Goal: Information Seeking & Learning: Learn about a topic

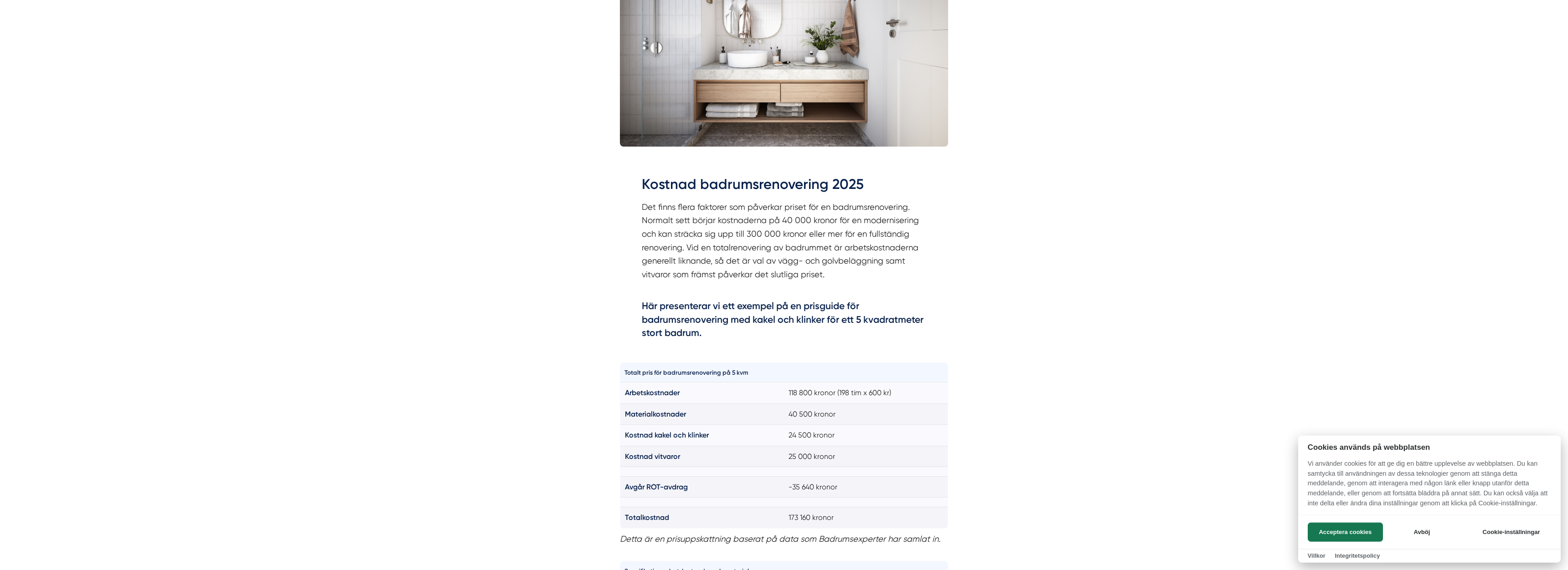
scroll to position [464, 0]
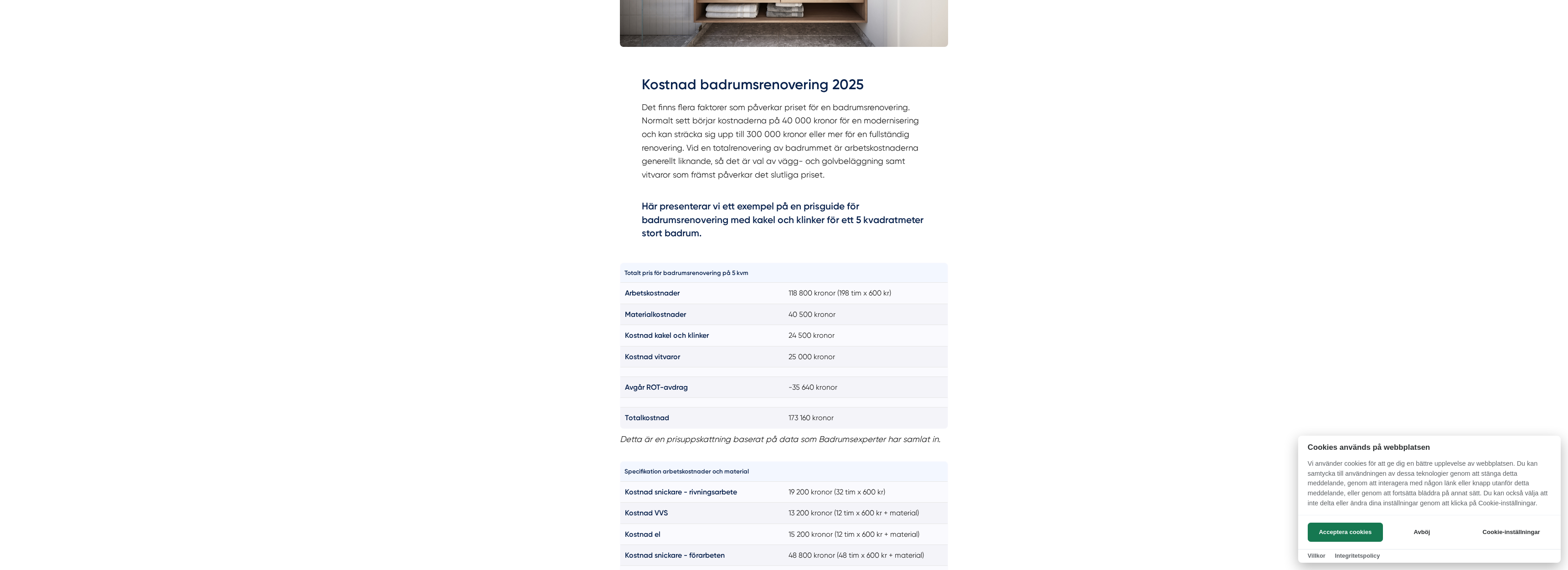
click at [406, 377] on div at bounding box center [784, 285] width 1568 height 570
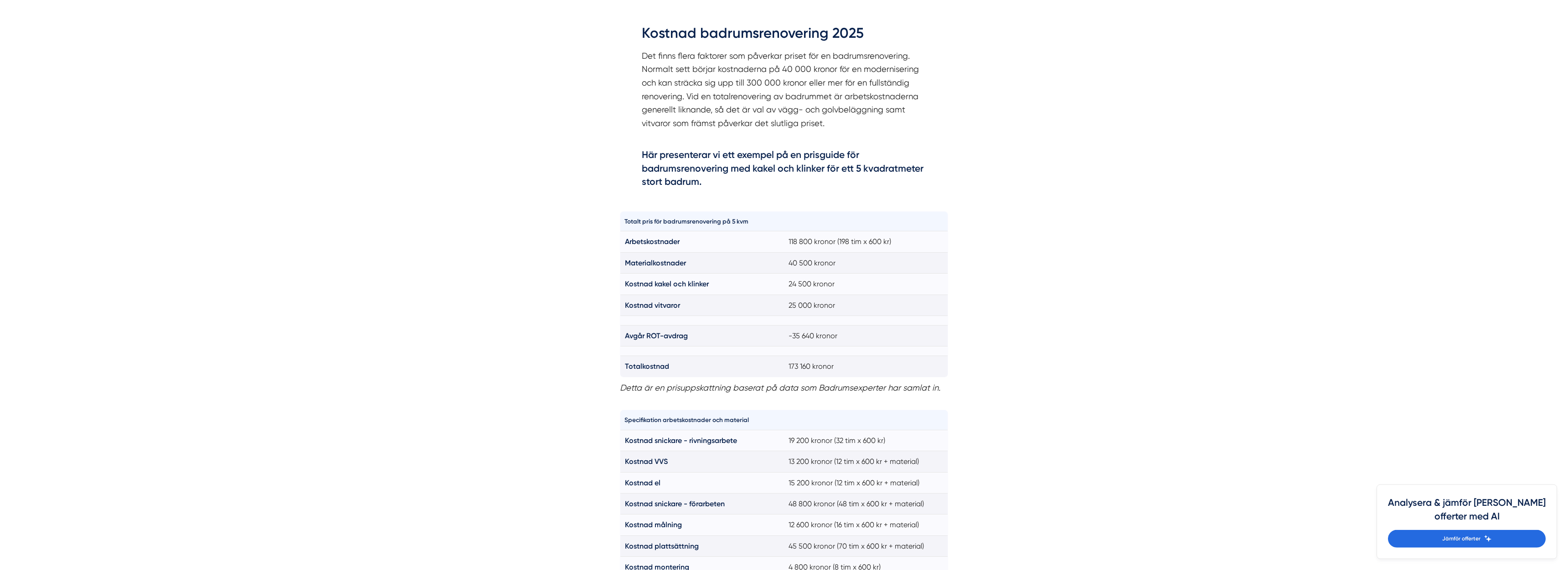
scroll to position [511, 0]
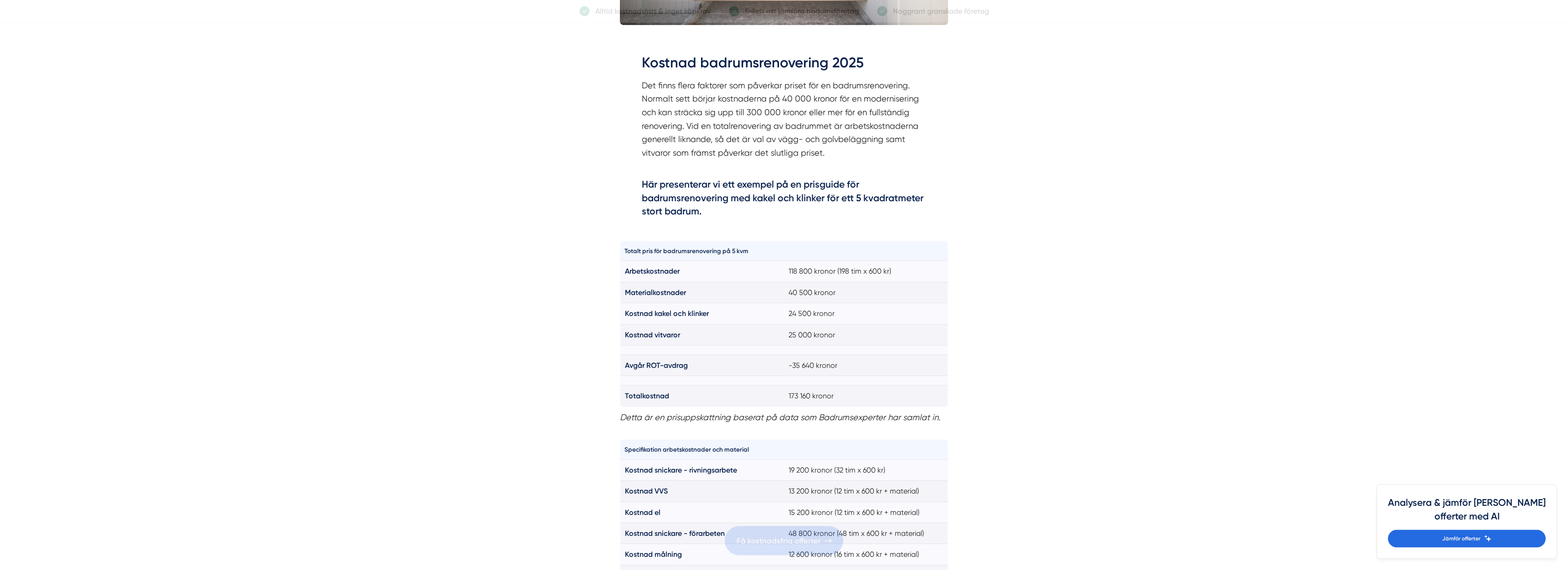
scroll to position [418, 0]
